Goal: Go to known website: Go to known website

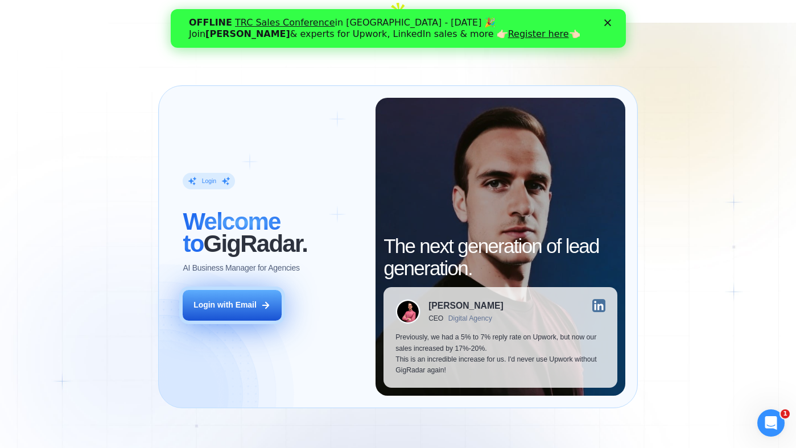
click at [255, 300] on div "Login with Email" at bounding box center [224, 305] width 63 height 11
